Goal: Transaction & Acquisition: Purchase product/service

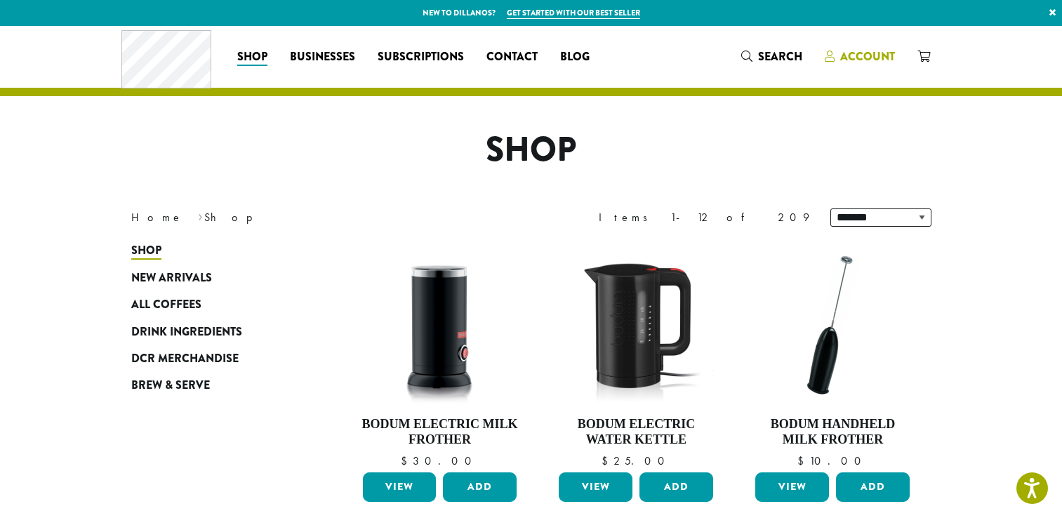
click at [859, 58] on span "Account" at bounding box center [867, 56] width 55 height 16
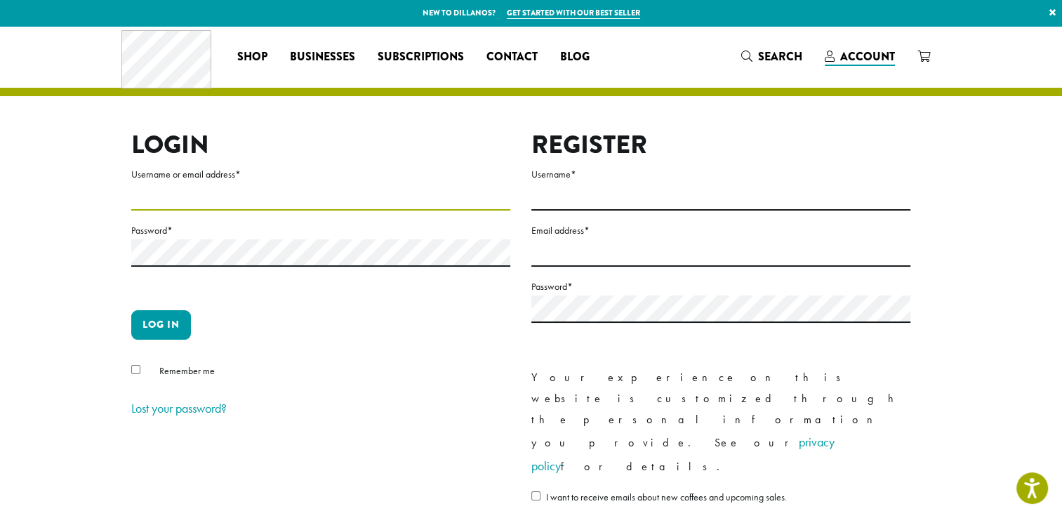
click at [189, 198] on input "Username or email address *" at bounding box center [320, 196] width 379 height 27
type input "**********"
click at [161, 326] on button "Log in" at bounding box center [161, 324] width 60 height 29
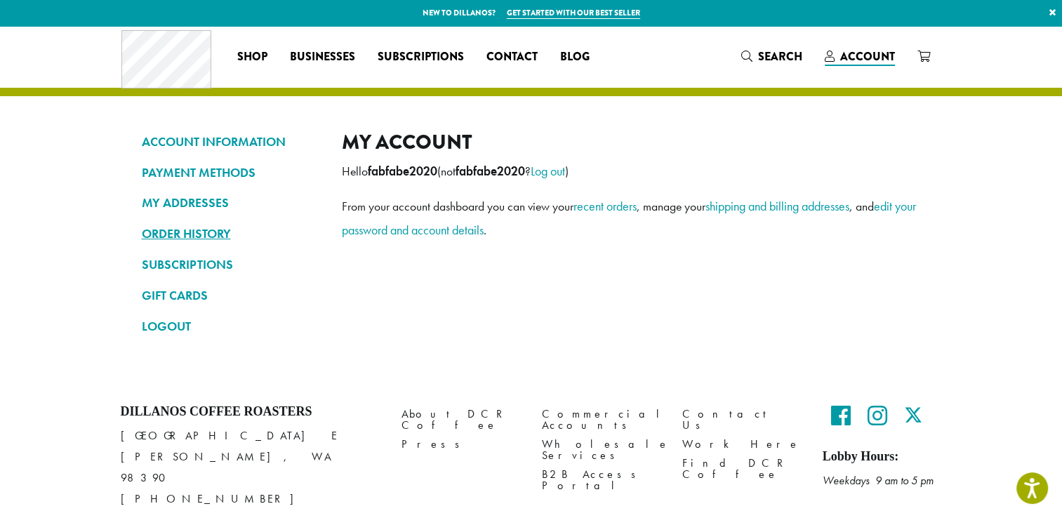
click at [207, 235] on link "ORDER HISTORY" at bounding box center [231, 234] width 179 height 24
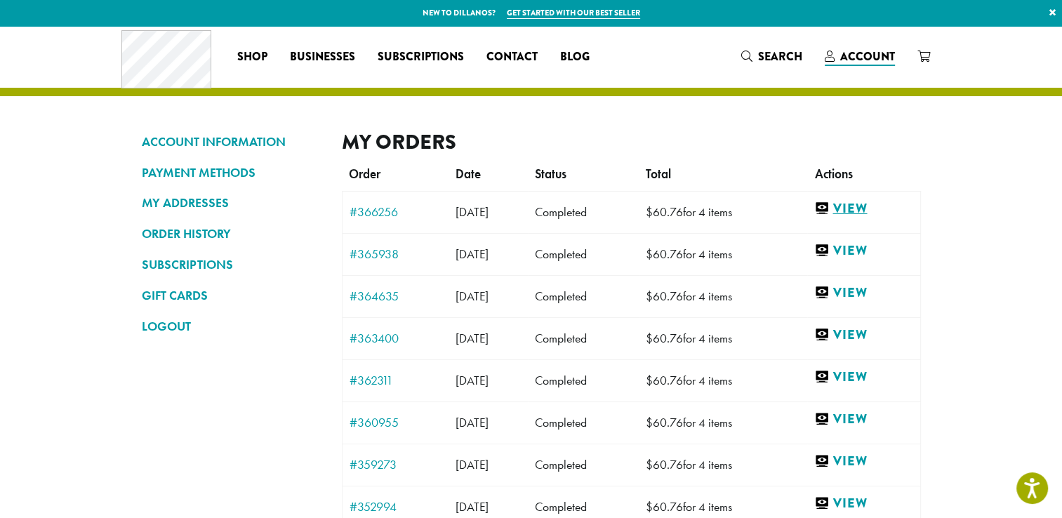
click at [862, 208] on link "View" at bounding box center [863, 209] width 98 height 18
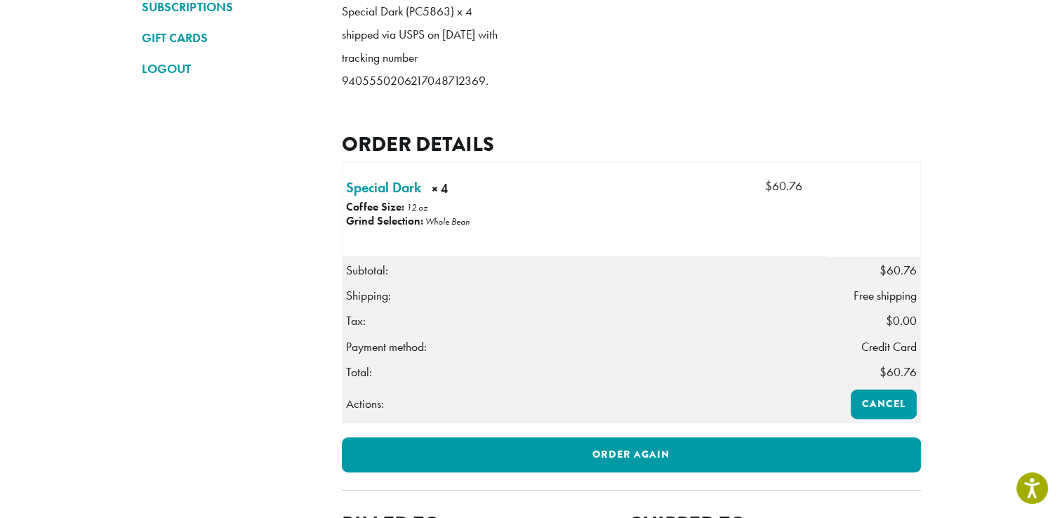
scroll to position [281, 0]
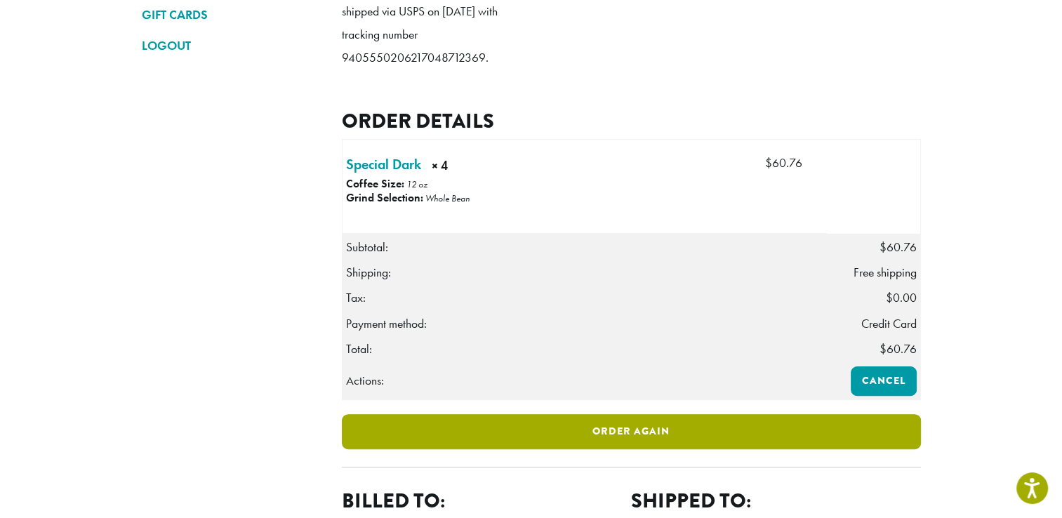
click at [641, 448] on link "Order again" at bounding box center [631, 431] width 579 height 35
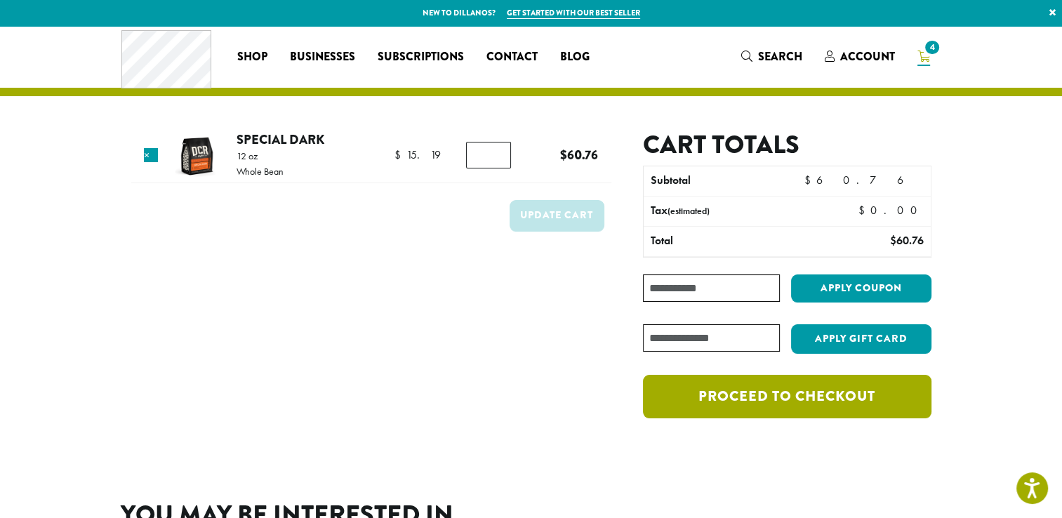
click at [808, 397] on link "Proceed to checkout" at bounding box center [787, 397] width 288 height 44
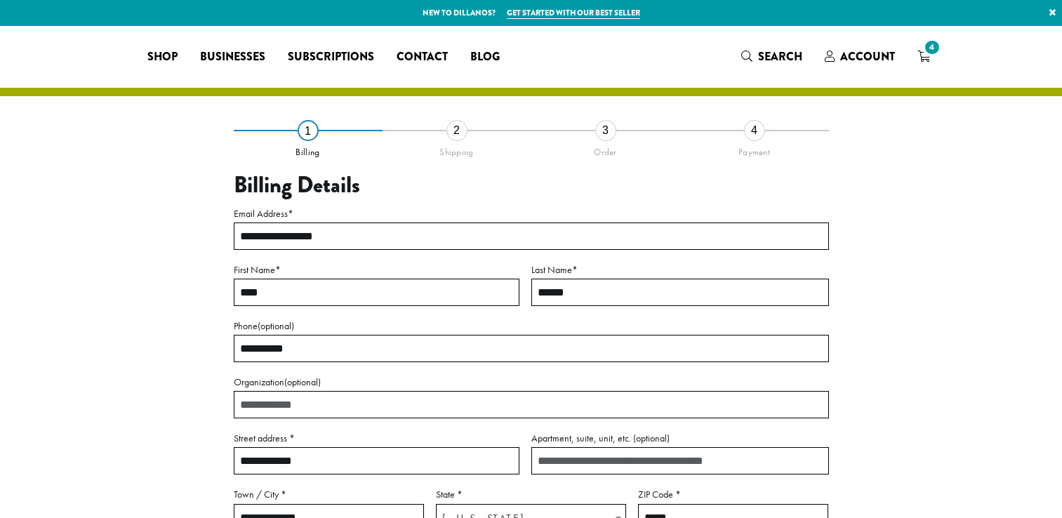
select select "**"
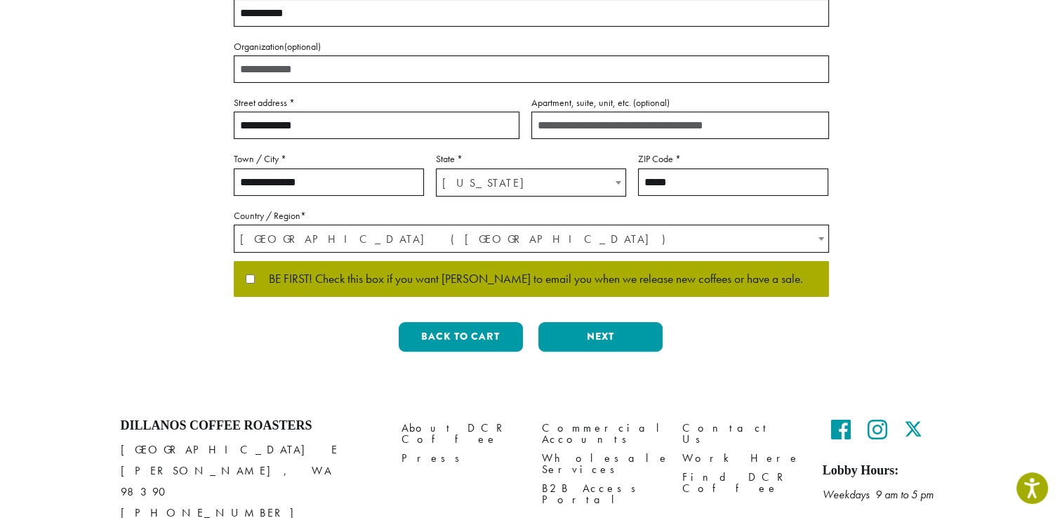
scroll to position [351, 0]
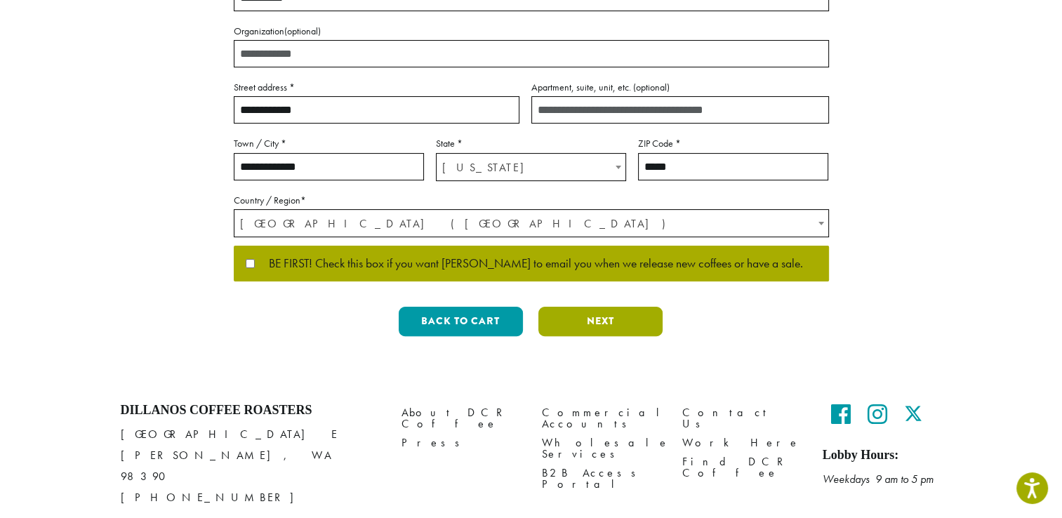
click at [601, 320] on button "Next" at bounding box center [600, 321] width 124 height 29
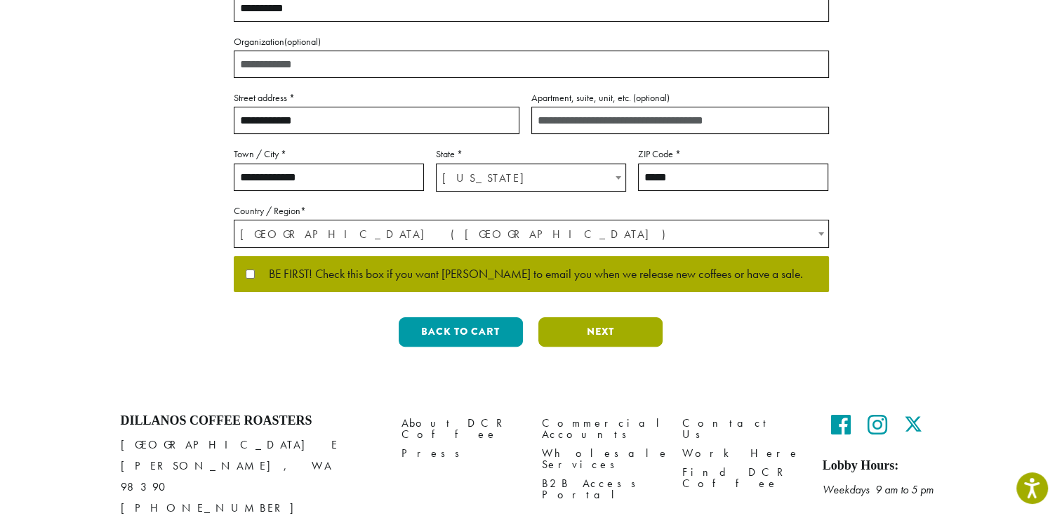
click at [601, 320] on button "Next" at bounding box center [600, 331] width 124 height 29
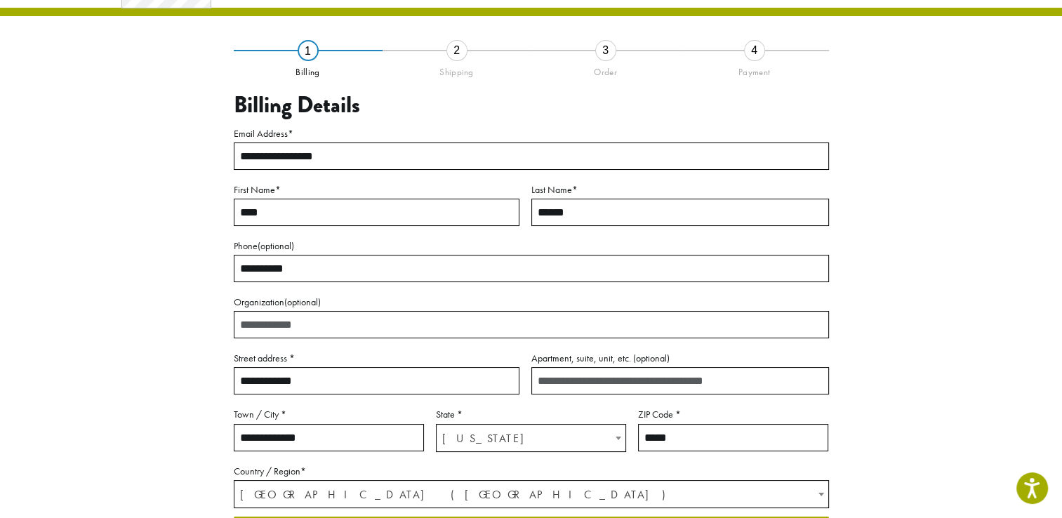
scroll to position [73, 0]
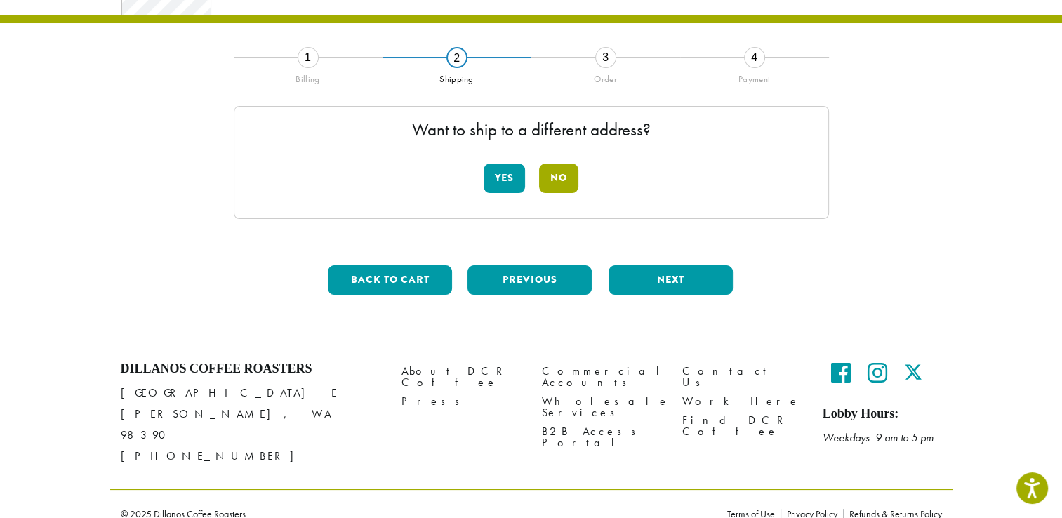
click at [557, 175] on button "No" at bounding box center [558, 178] width 39 height 29
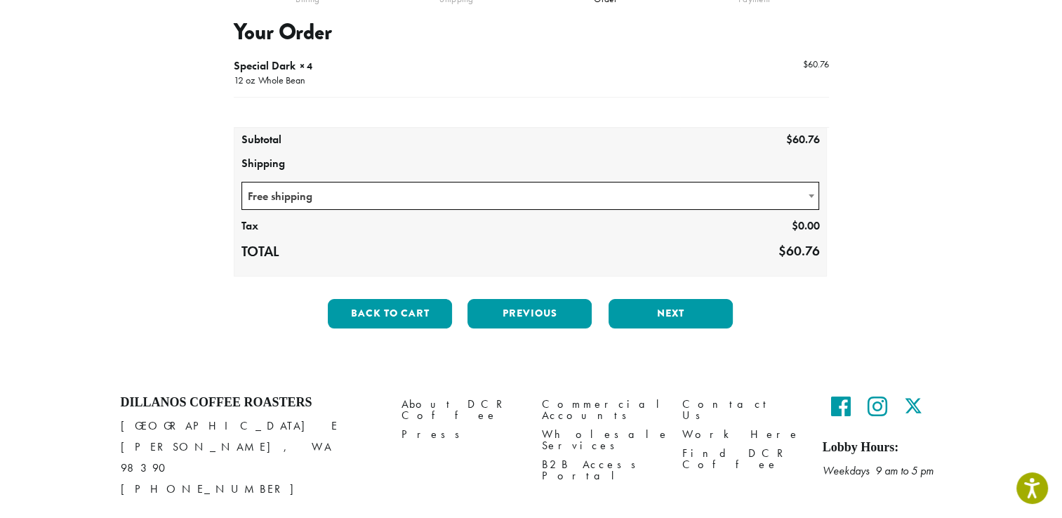
scroll to position [186, 0]
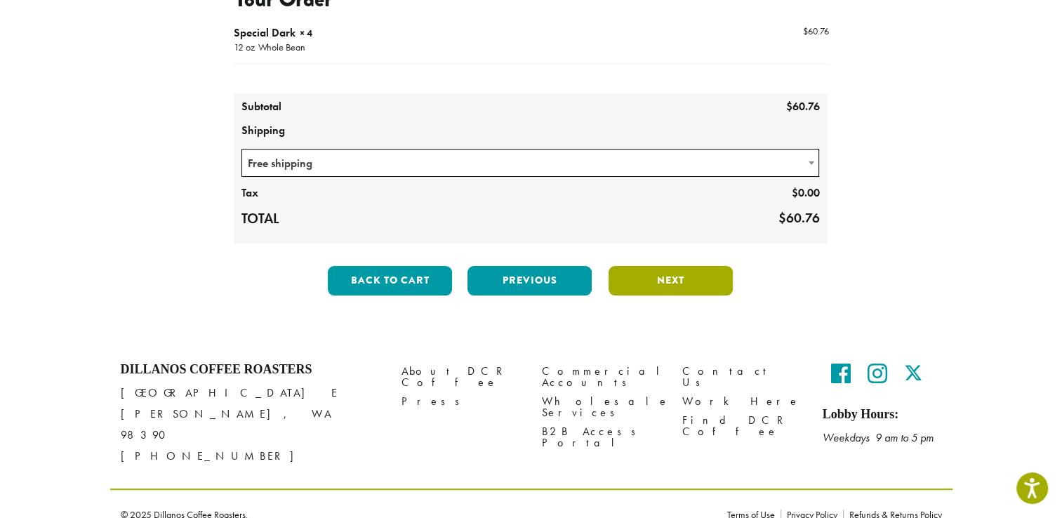
click at [663, 281] on button "Next" at bounding box center [671, 280] width 124 height 29
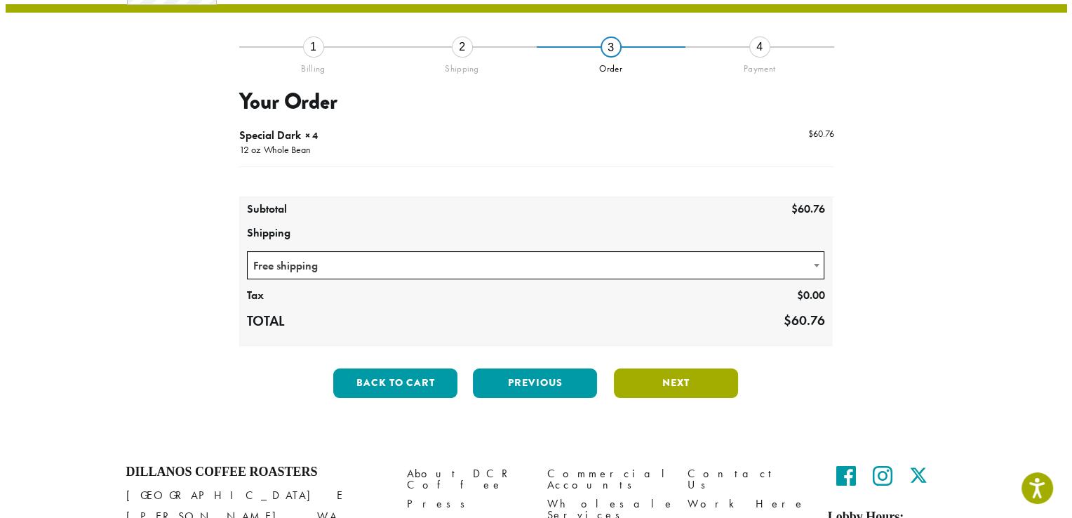
scroll to position [80, 0]
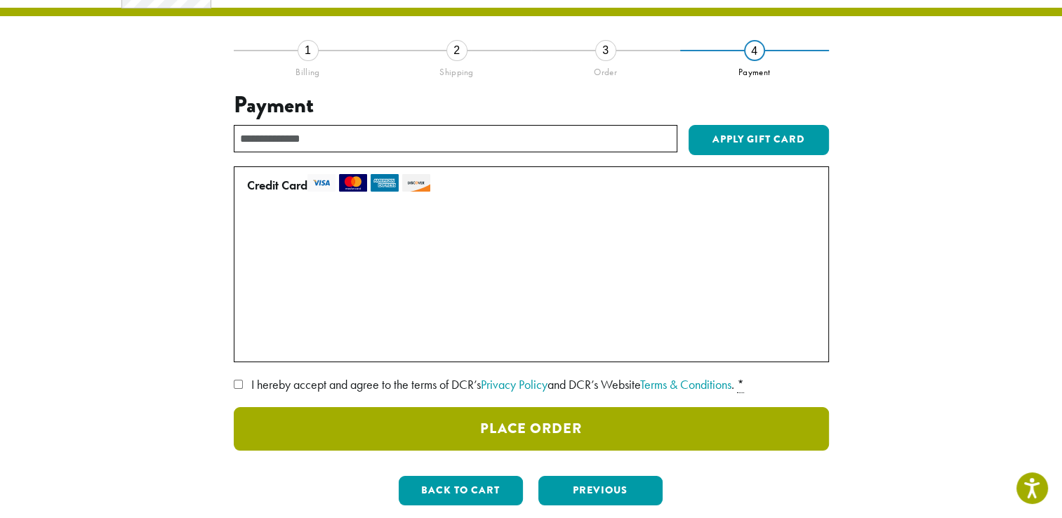
click at [497, 427] on button "Place Order" at bounding box center [531, 429] width 595 height 44
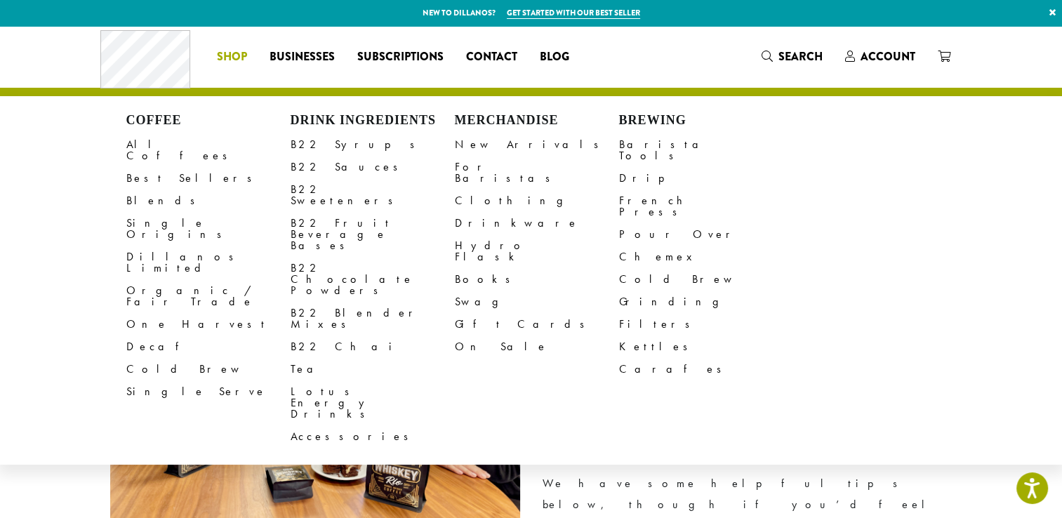
click at [232, 53] on span "Shop" at bounding box center [232, 57] width 30 height 18
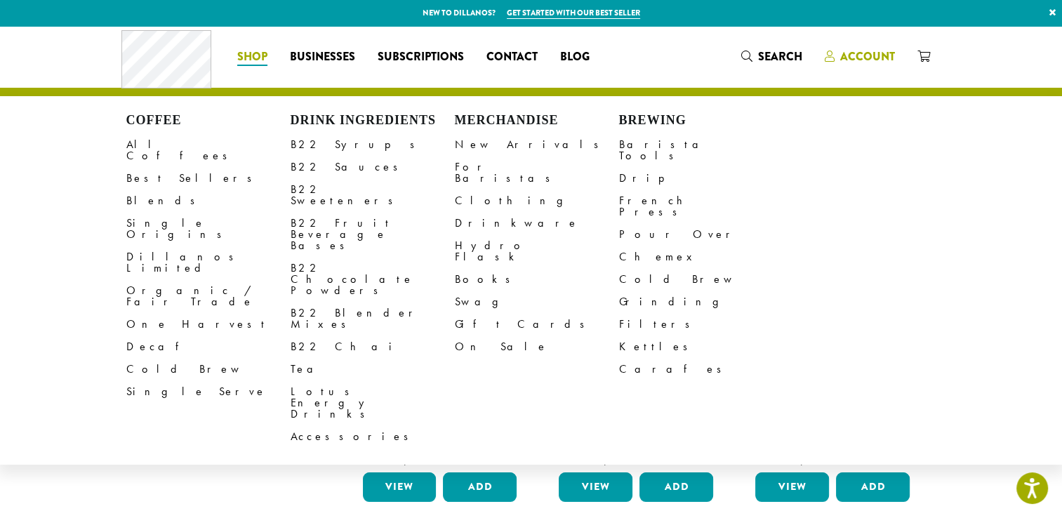
click at [876, 56] on span "Account" at bounding box center [867, 56] width 55 height 16
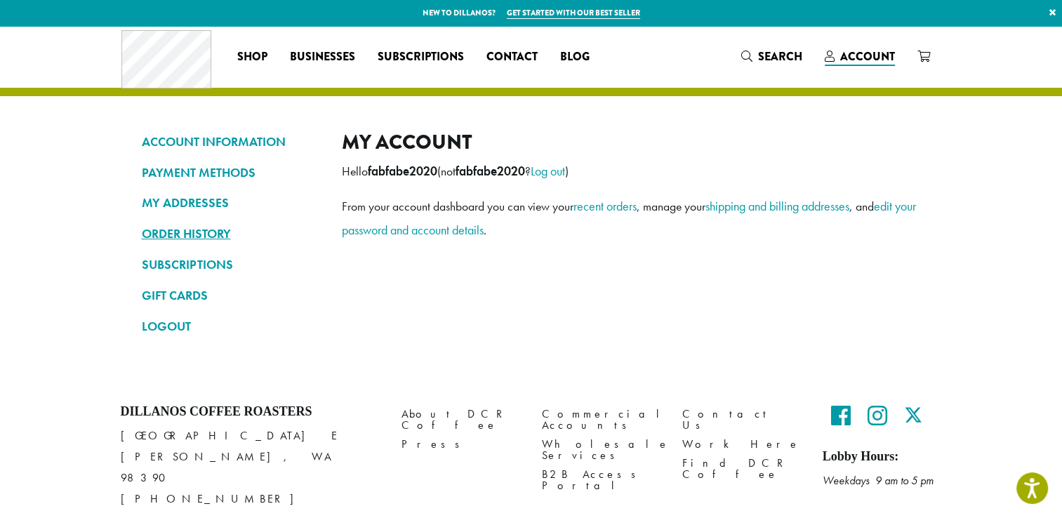
click at [219, 230] on link "ORDER HISTORY" at bounding box center [231, 234] width 179 height 24
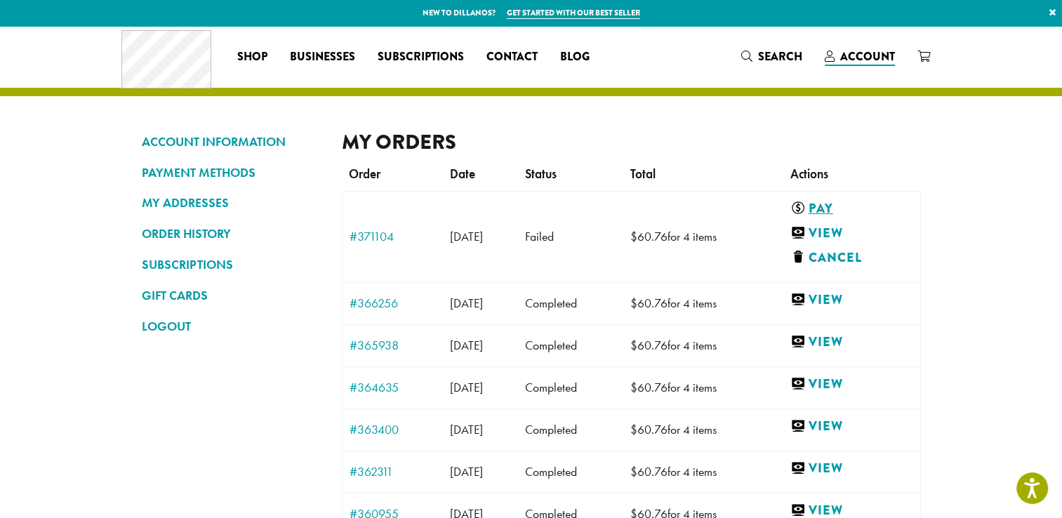
click at [842, 206] on link "Pay" at bounding box center [848, 209] width 117 height 18
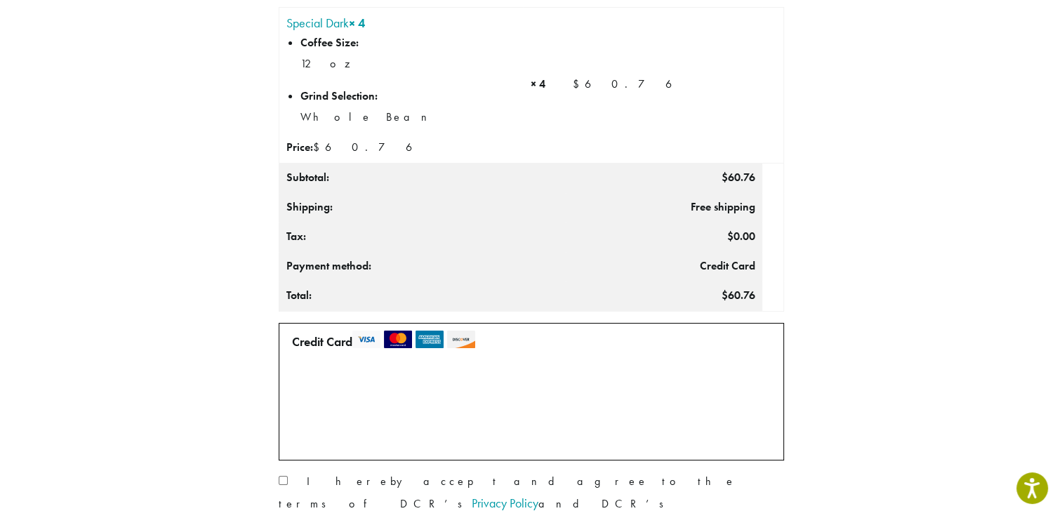
scroll to position [281, 0]
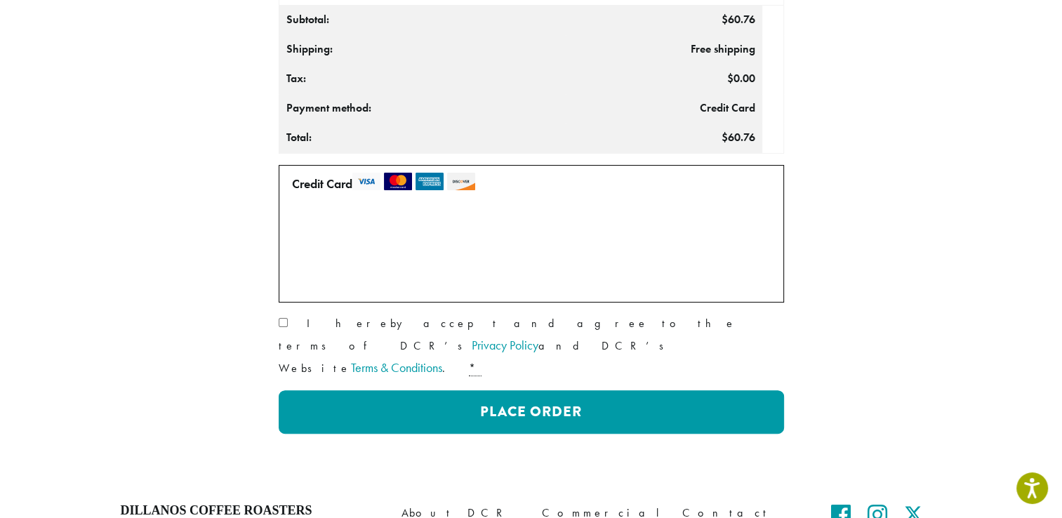
click at [295, 255] on label "• • • 2877 (expires 06/30)" at bounding box center [393, 254] width 202 height 22
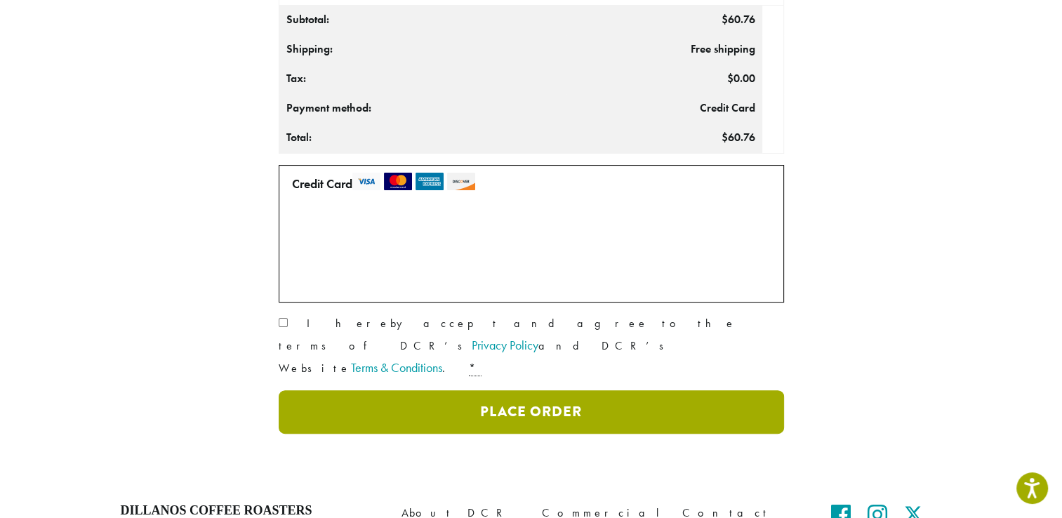
click at [524, 390] on button "Place Order" at bounding box center [531, 412] width 505 height 44
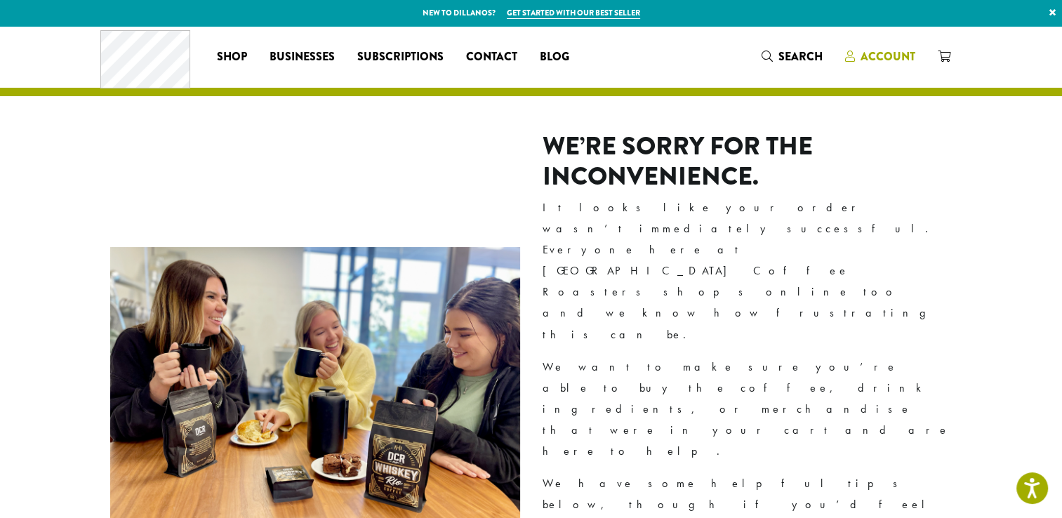
click at [889, 55] on span "Account" at bounding box center [887, 56] width 55 height 16
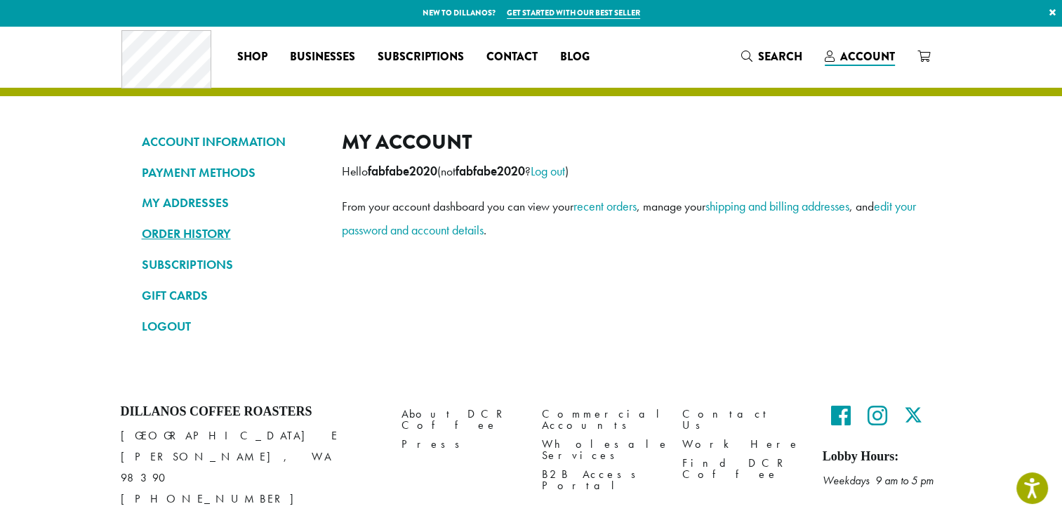
click at [206, 233] on link "ORDER HISTORY" at bounding box center [231, 234] width 179 height 24
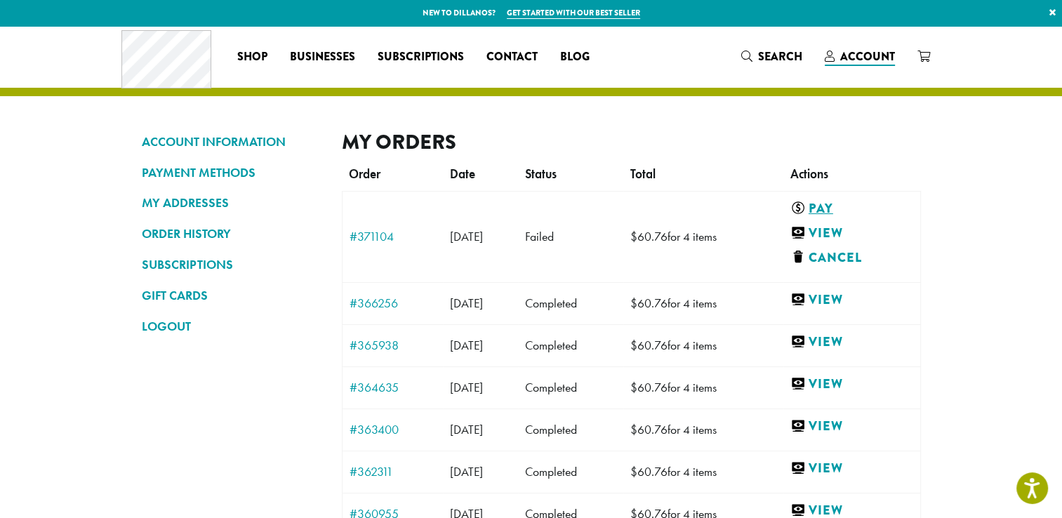
click at [846, 209] on link "Pay" at bounding box center [848, 209] width 117 height 18
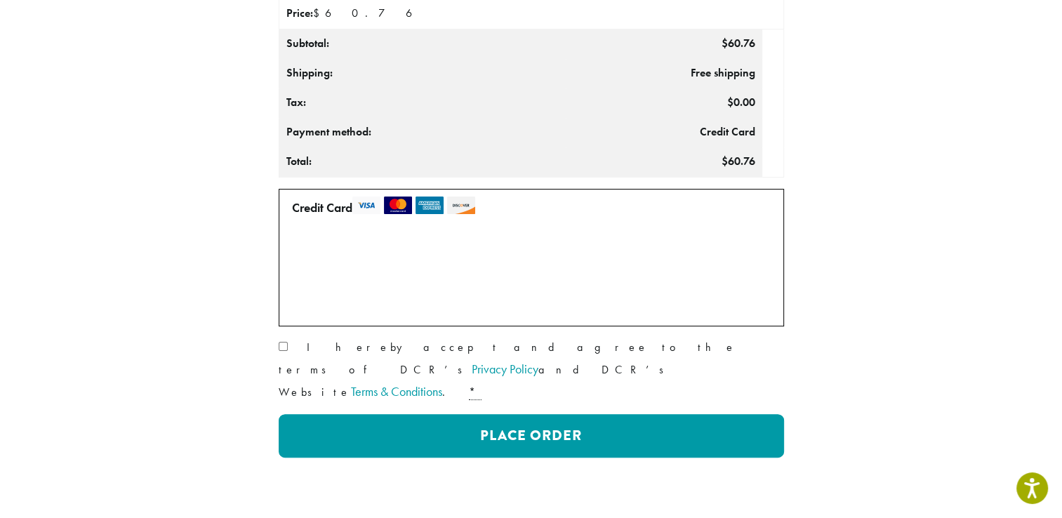
scroll to position [281, 0]
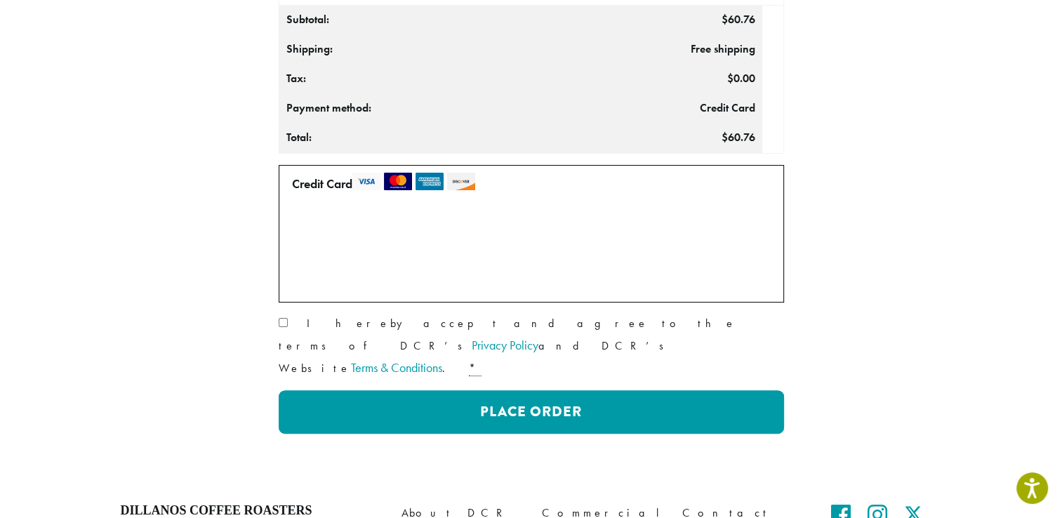
click at [740, 253] on label "Use a new card" at bounding box center [526, 268] width 481 height 45
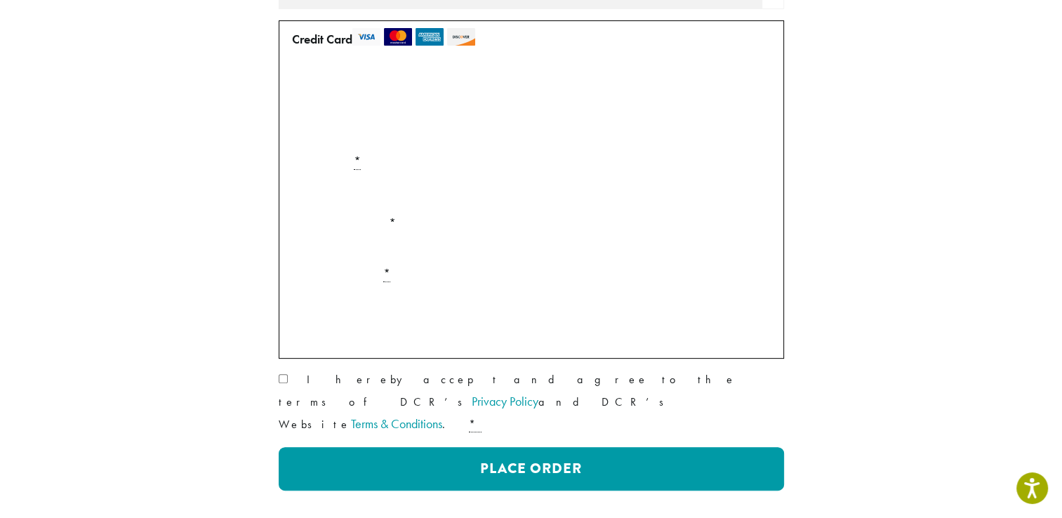
scroll to position [561, 0]
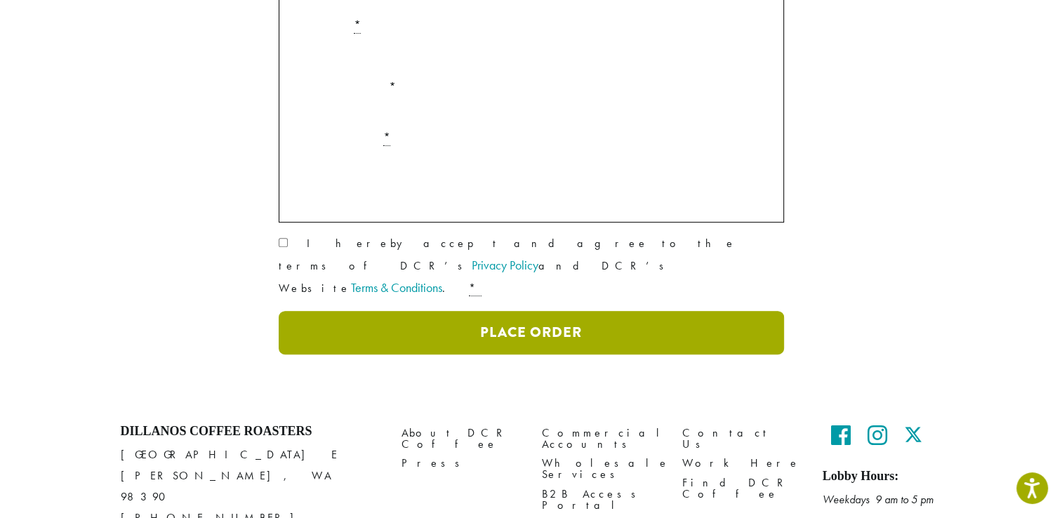
click at [554, 311] on button "Place Order" at bounding box center [531, 333] width 505 height 44
